Goal: Communication & Community: Ask a question

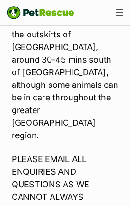
scroll to position [2567, 0]
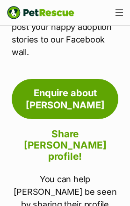
scroll to position [2853, 0]
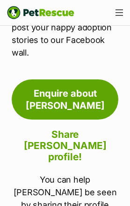
click at [123, 10] on button "Menu" at bounding box center [119, 13] width 15 height 14
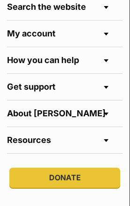
scroll to position [220, 0]
click at [109, 35] on h4 "My account" at bounding box center [64, 34] width 115 height 26
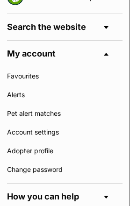
scroll to position [208, 0]
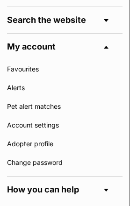
click at [114, 45] on h4 "My account" at bounding box center [64, 47] width 115 height 26
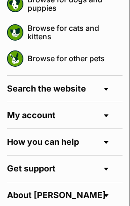
scroll to position [133, 0]
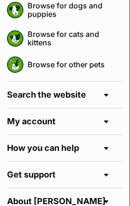
click at [111, 97] on h4 "Search the website" at bounding box center [64, 95] width 115 height 26
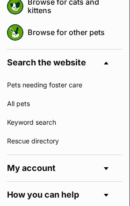
scroll to position [169, 0]
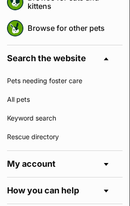
click at [113, 60] on h4 "Search the website" at bounding box center [64, 58] width 115 height 26
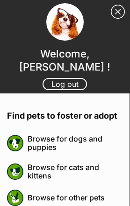
scroll to position [0, 0]
click at [123, 14] on link "Close Sidebar" at bounding box center [118, 12] width 14 height 14
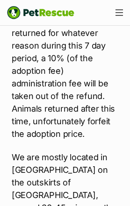
click at [120, 14] on div "Menu" at bounding box center [118, 12] width 7 height 7
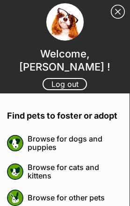
click at [118, 15] on link "Close Sidebar" at bounding box center [118, 12] width 14 height 14
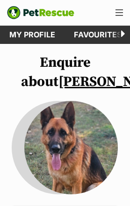
click at [40, 35] on link "My profile" at bounding box center [32, 35] width 64 height 18
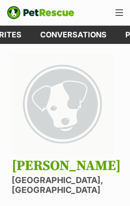
scroll to position [0, 100]
click at [72, 36] on link "Conversations" at bounding box center [73, 35] width 85 height 18
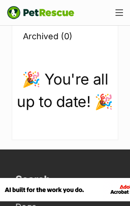
scroll to position [78, 0]
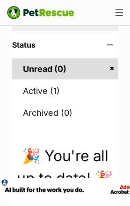
click at [32, 91] on link "Active (1)" at bounding box center [65, 90] width 106 height 21
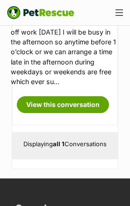
scroll to position [345, 0]
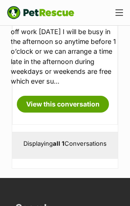
click at [34, 113] on link "View this conversation" at bounding box center [63, 104] width 92 height 17
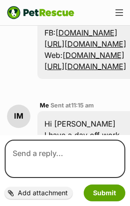
scroll to position [792, 0]
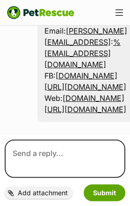
scroll to position [749, 0]
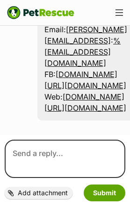
click at [91, 45] on link "seqanimalrescue@outlook.com.aumailto" at bounding box center [85, 35] width 83 height 21
